Goal: Navigation & Orientation: Go to known website

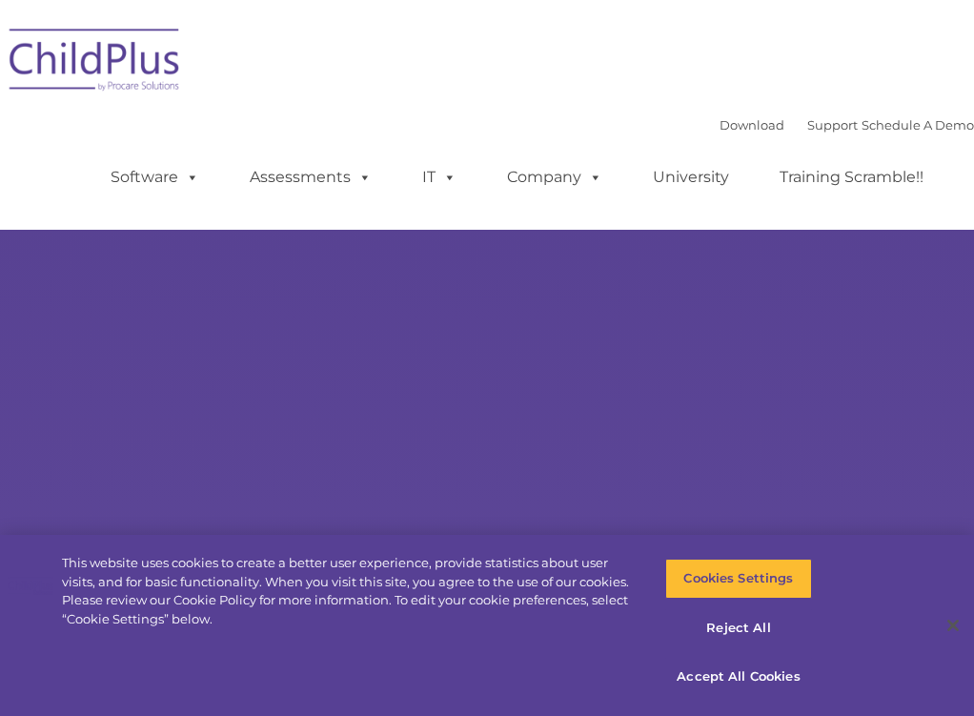
type input ""
select select "MEDIUM"
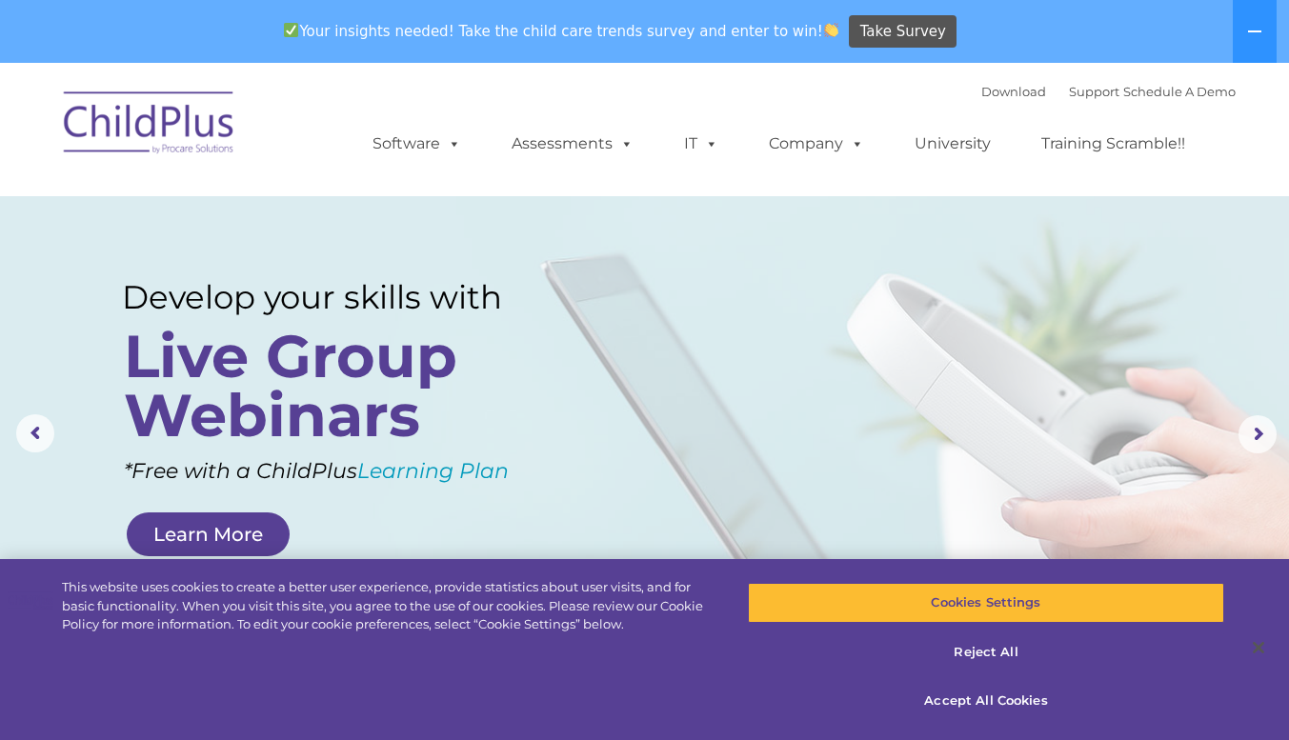
click at [143, 117] on img at bounding box center [149, 125] width 191 height 95
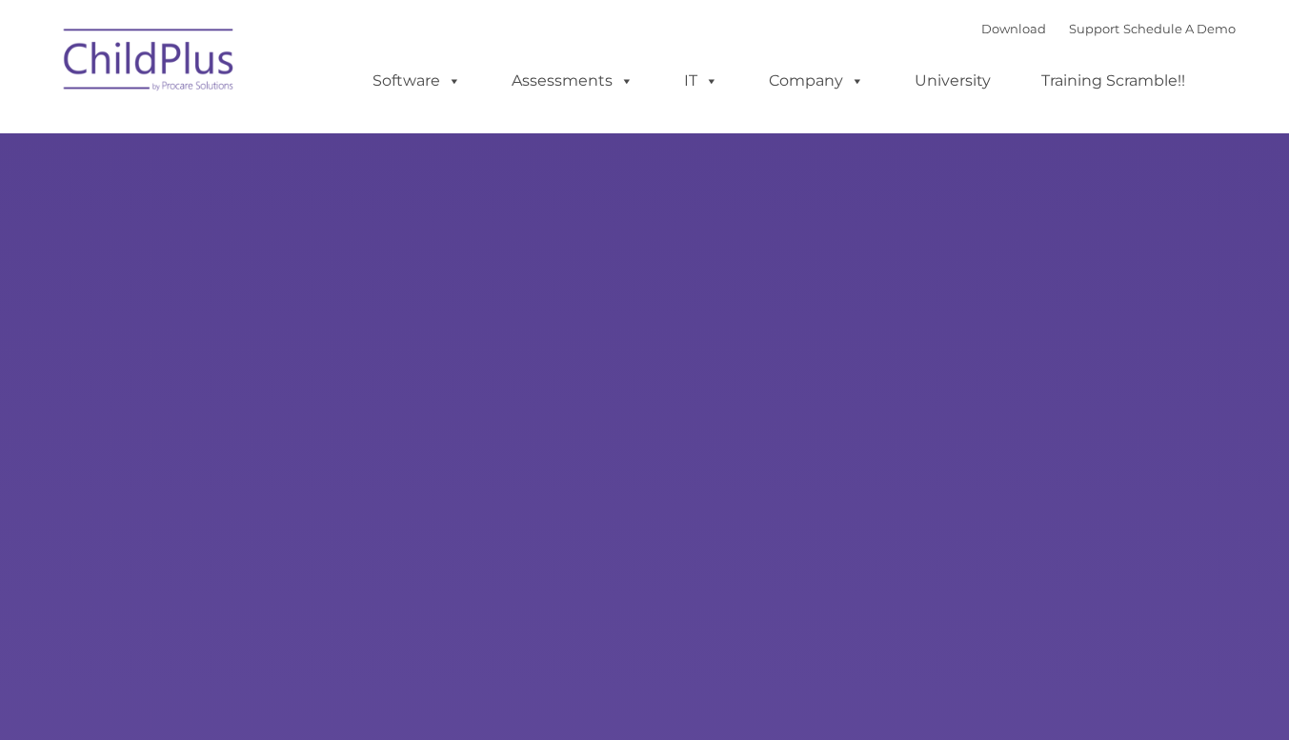
type input ""
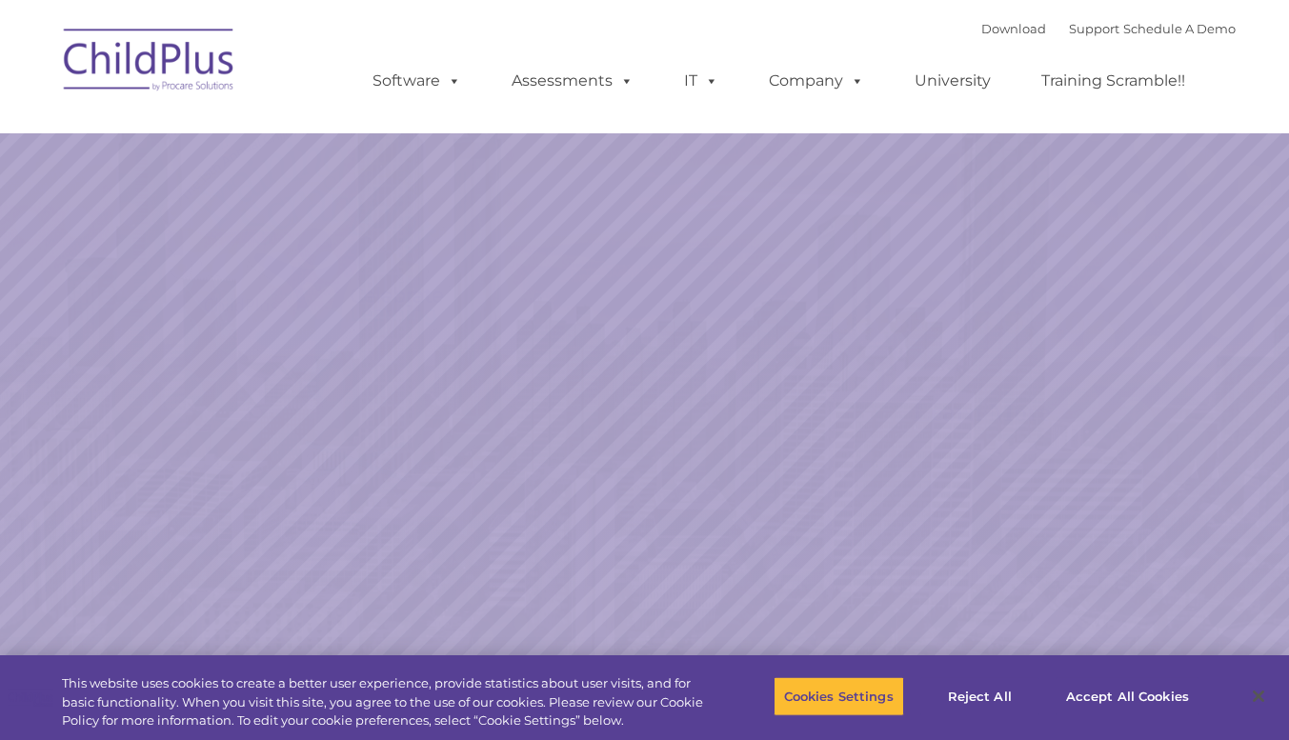
select select "MEDIUM"
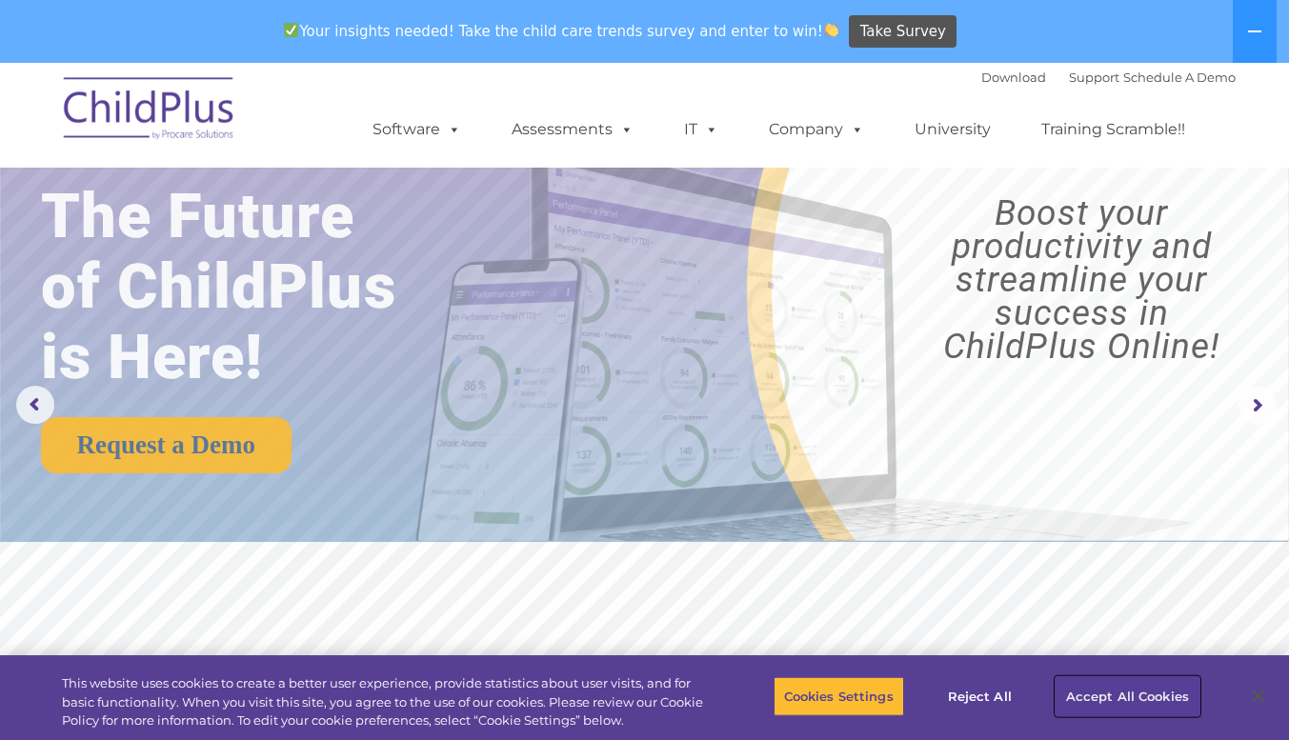
click at [1096, 695] on button "Accept All Cookies" at bounding box center [1128, 697] width 144 height 40
